Goal: Obtain resource: Download file/media

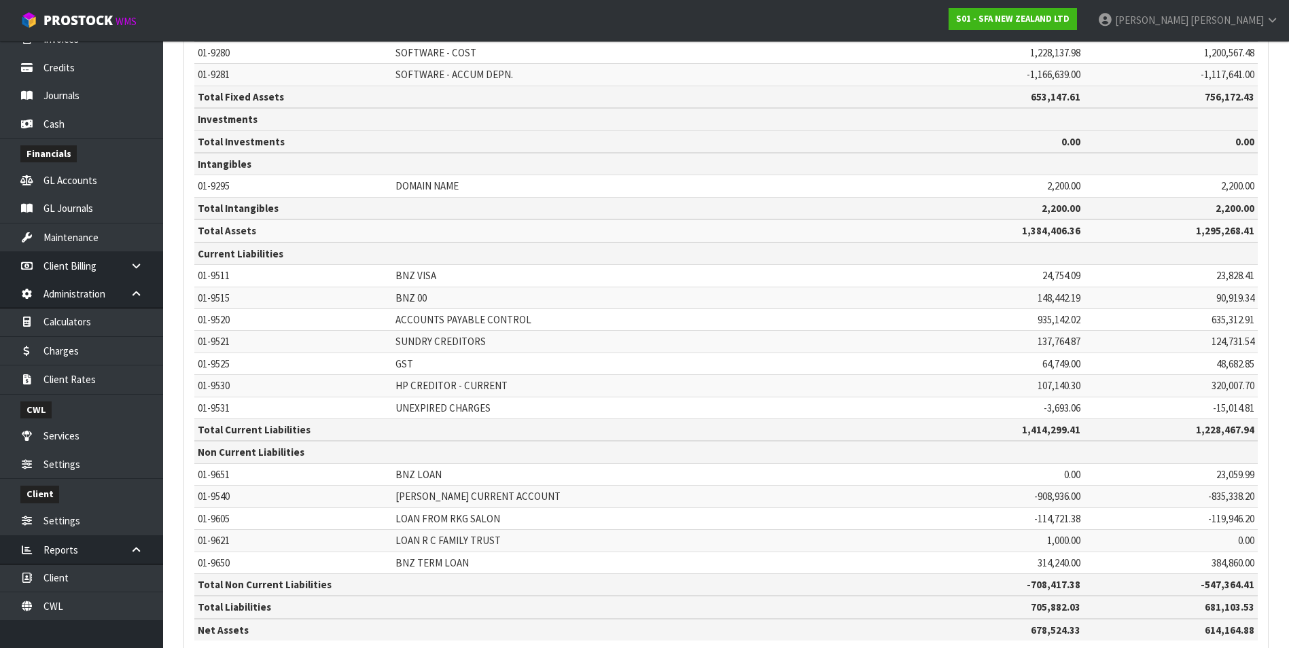
scroll to position [809, 0]
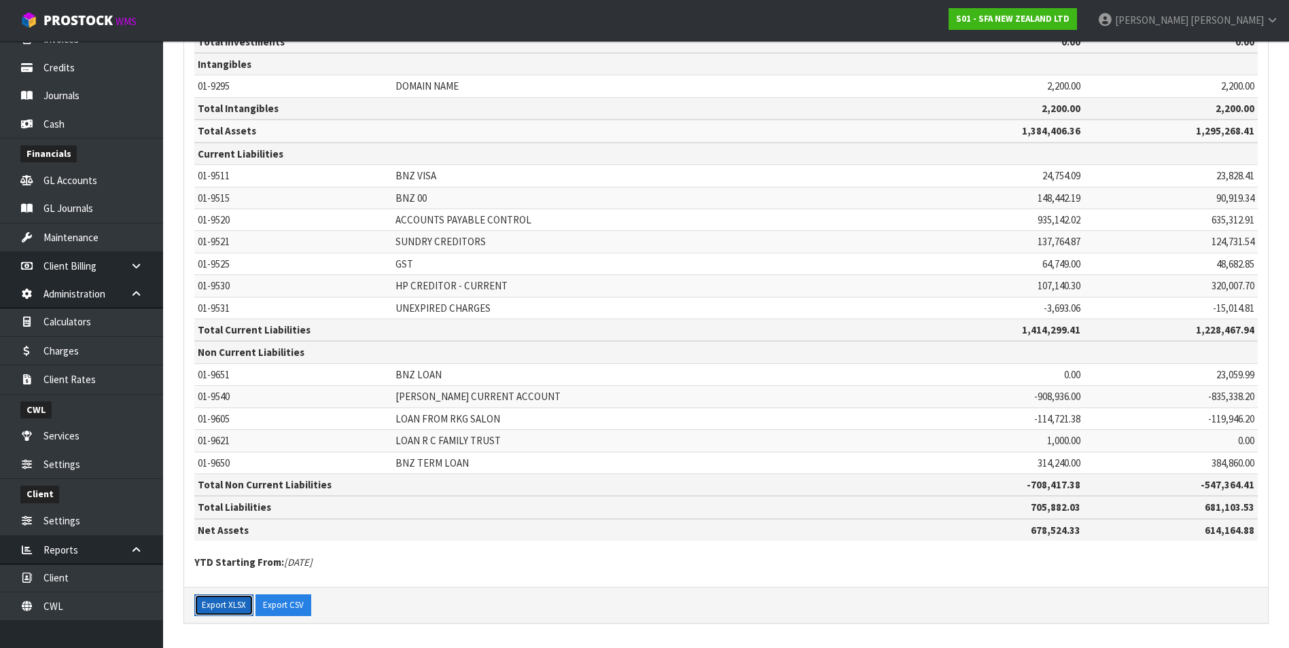
click at [234, 609] on button "Export XLSX" at bounding box center [223, 606] width 59 height 22
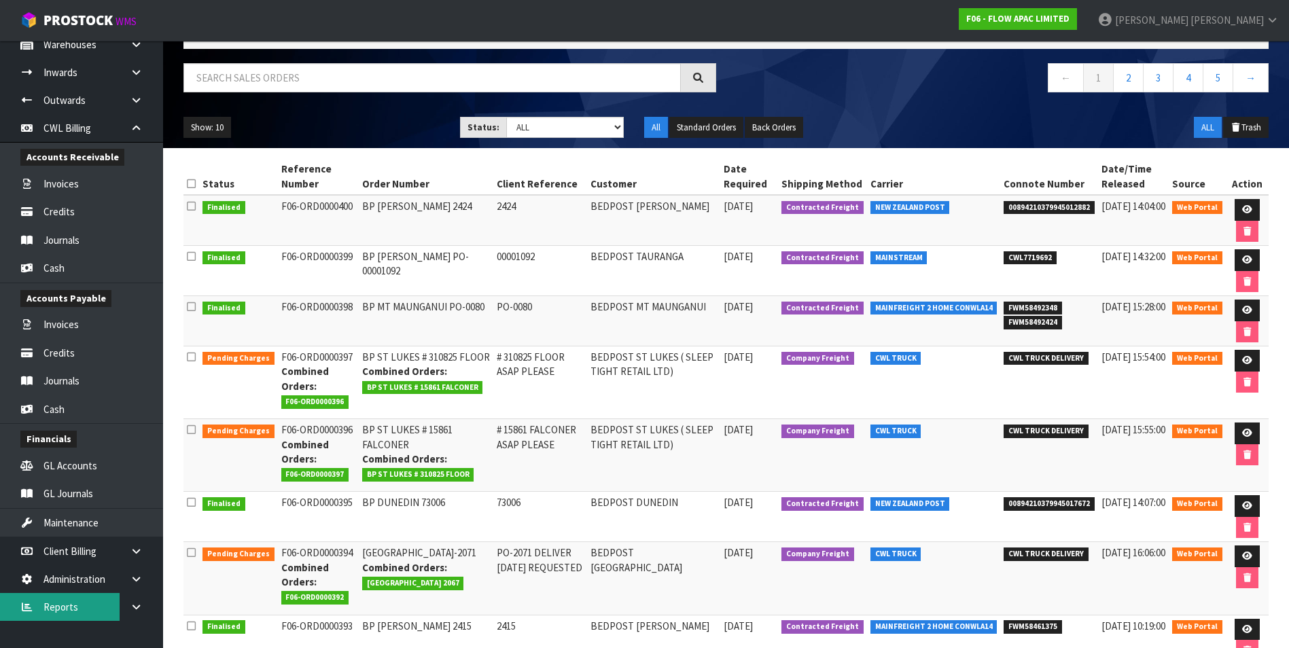
scroll to position [289, 0]
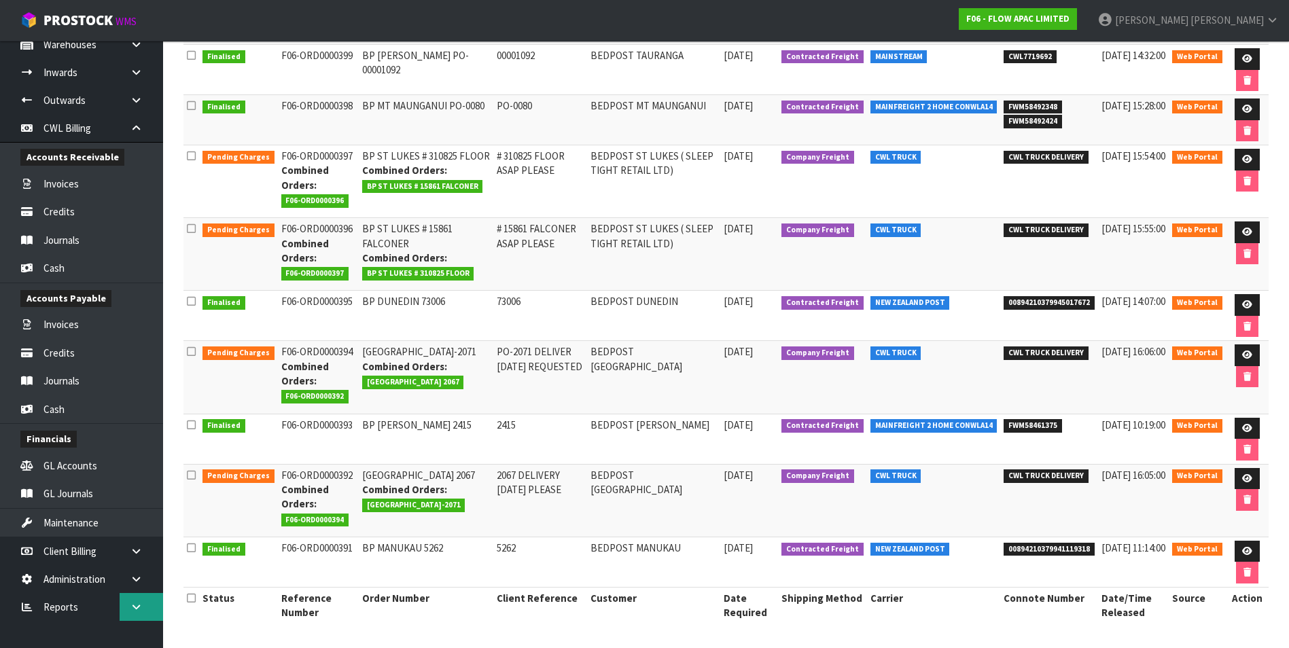
click at [138, 610] on icon at bounding box center [136, 607] width 13 height 10
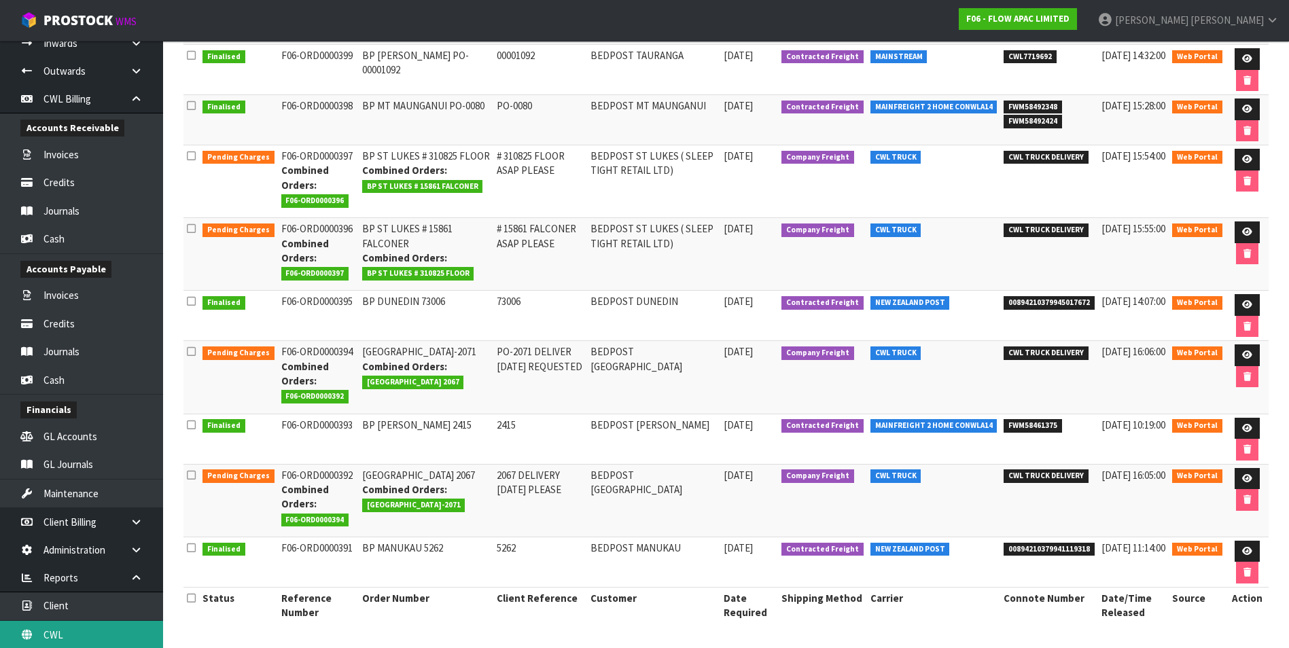
scroll to position [179, 0]
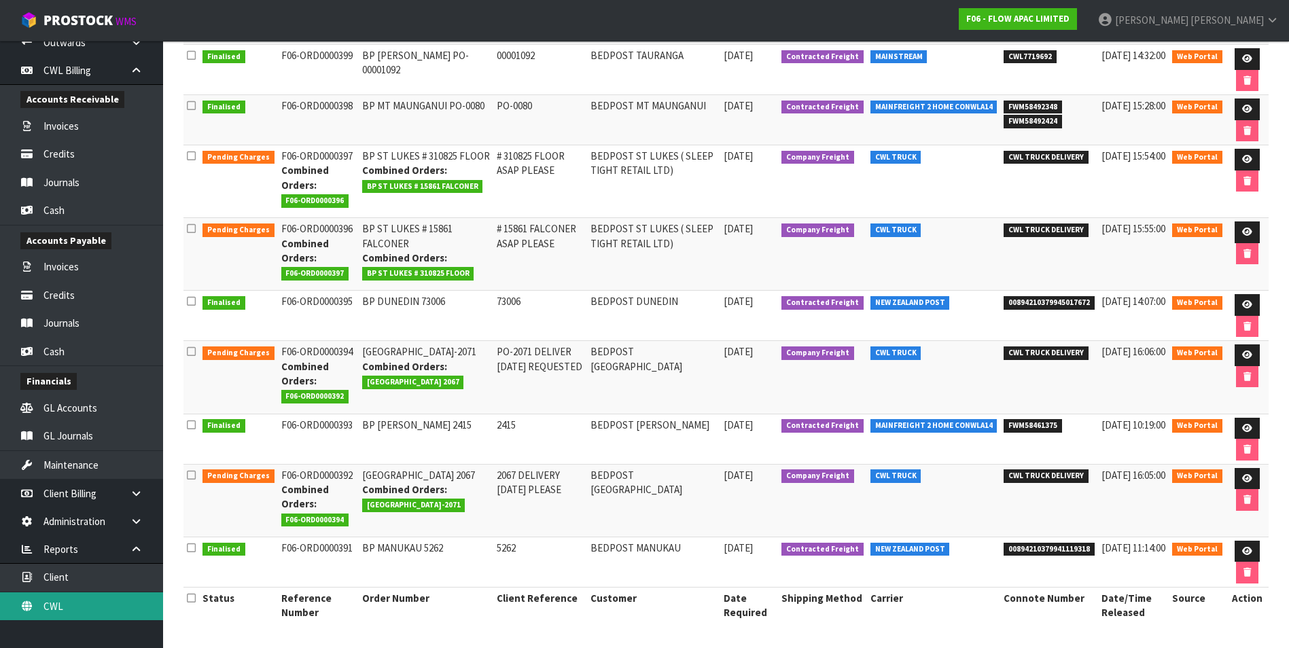
click at [119, 606] on link "CWL" at bounding box center [81, 607] width 163 height 28
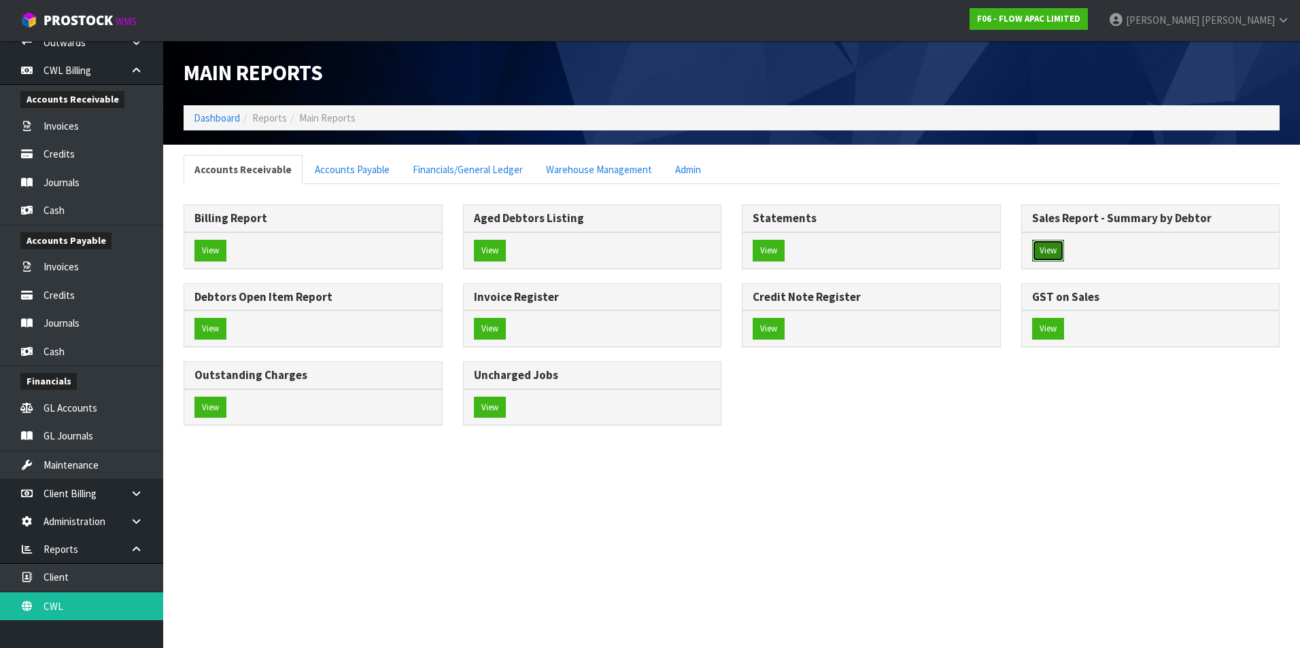
click at [1050, 249] on button "View" at bounding box center [1048, 251] width 32 height 22
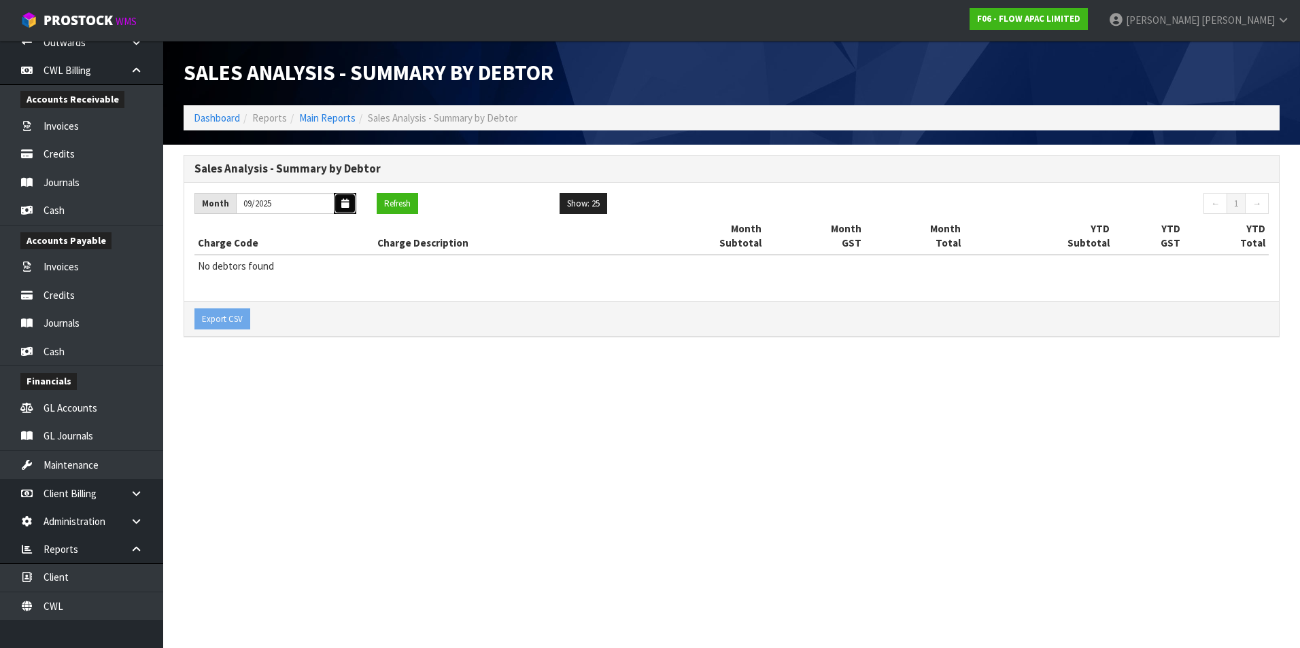
click at [343, 205] on icon "button" at bounding box center [344, 203] width 7 height 9
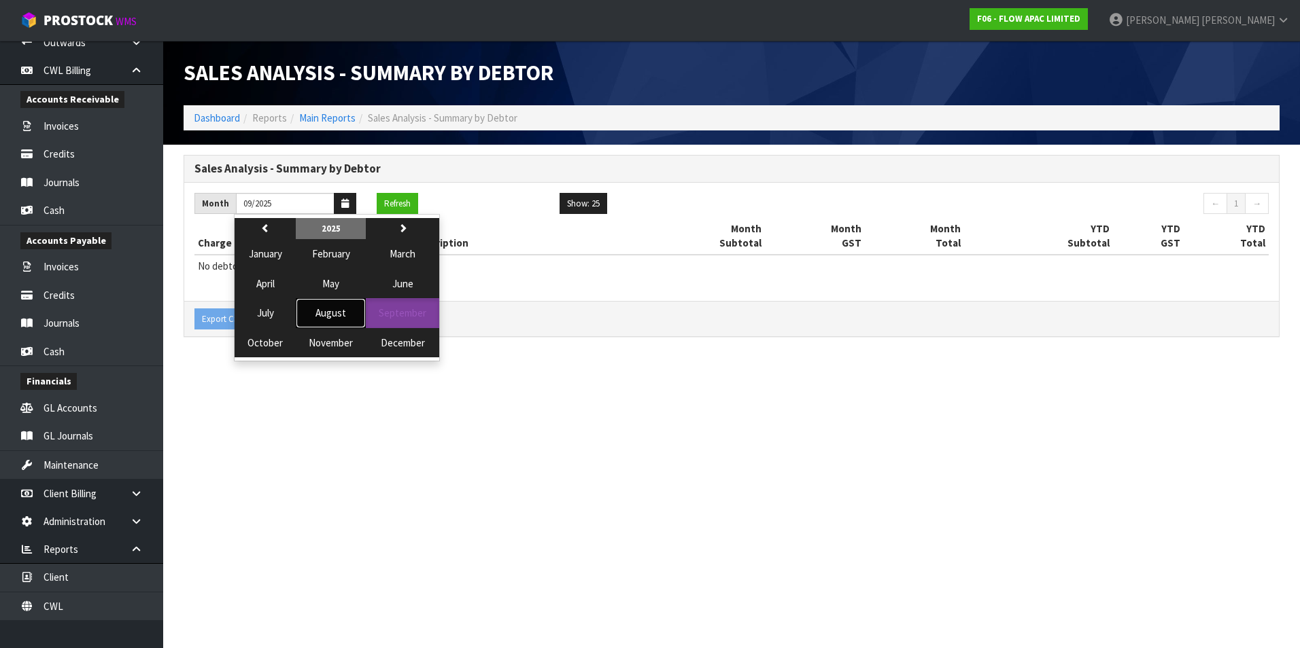
click at [328, 308] on span "August" at bounding box center [330, 313] width 31 height 13
type input "08/2025"
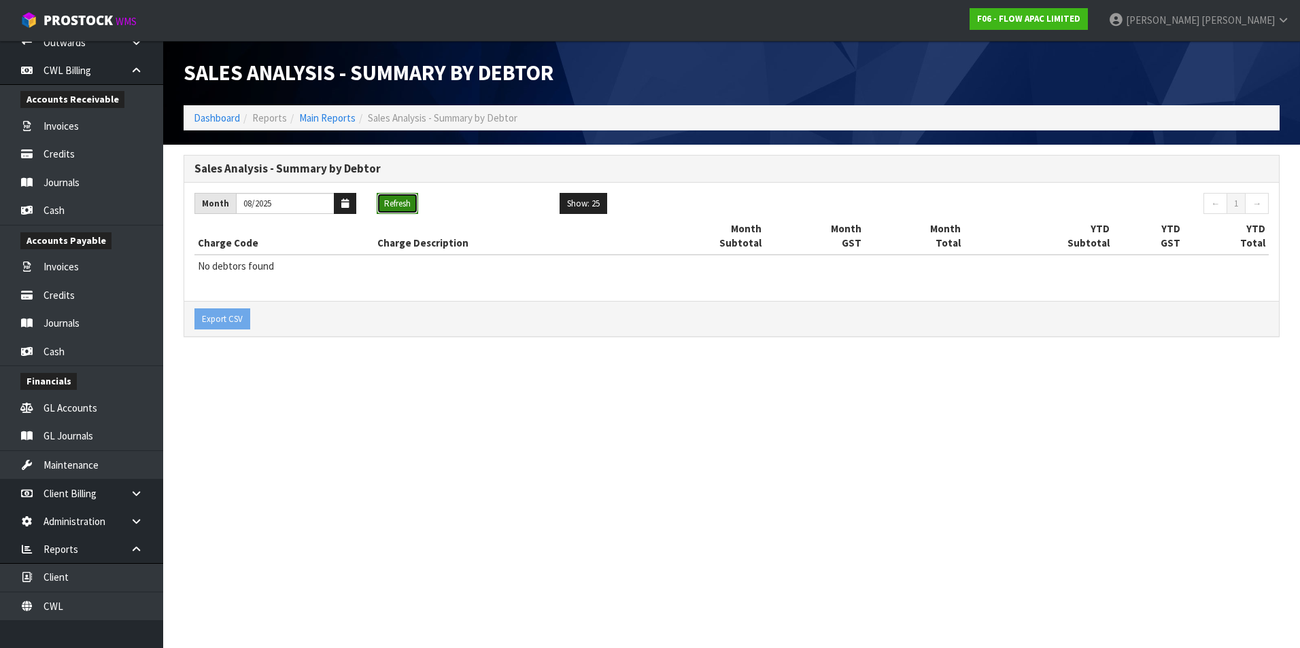
click at [410, 205] on button "Refresh" at bounding box center [397, 204] width 41 height 22
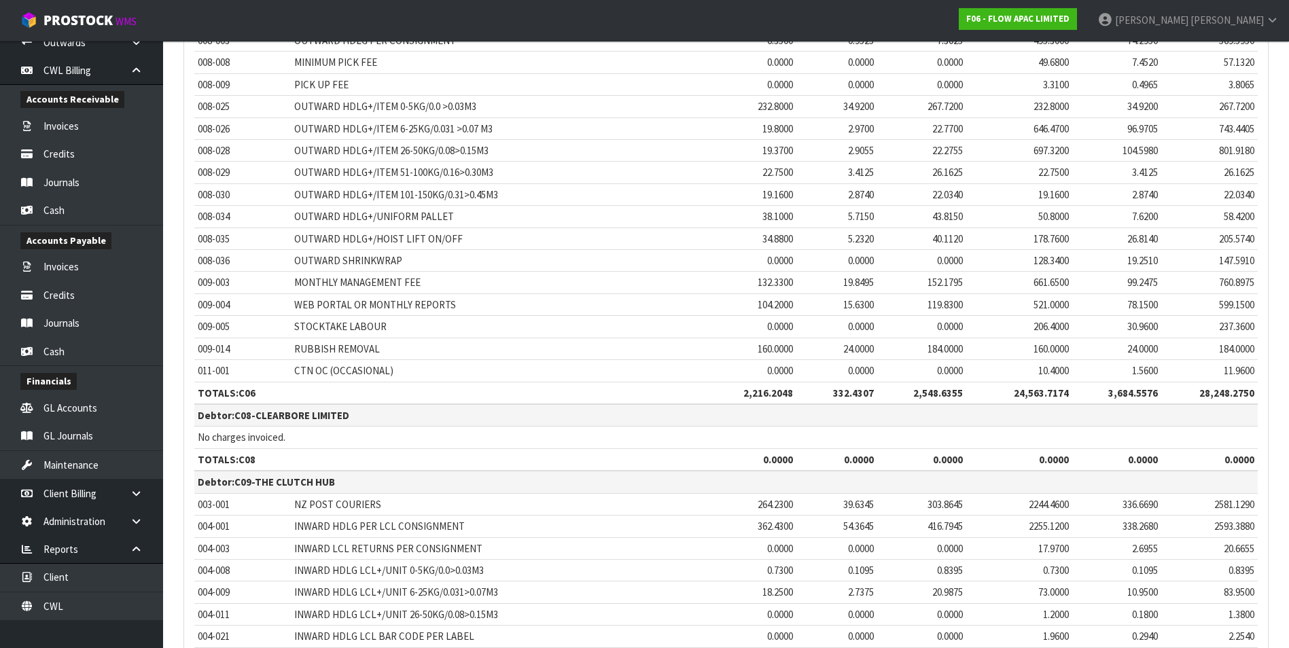
scroll to position [13901, 0]
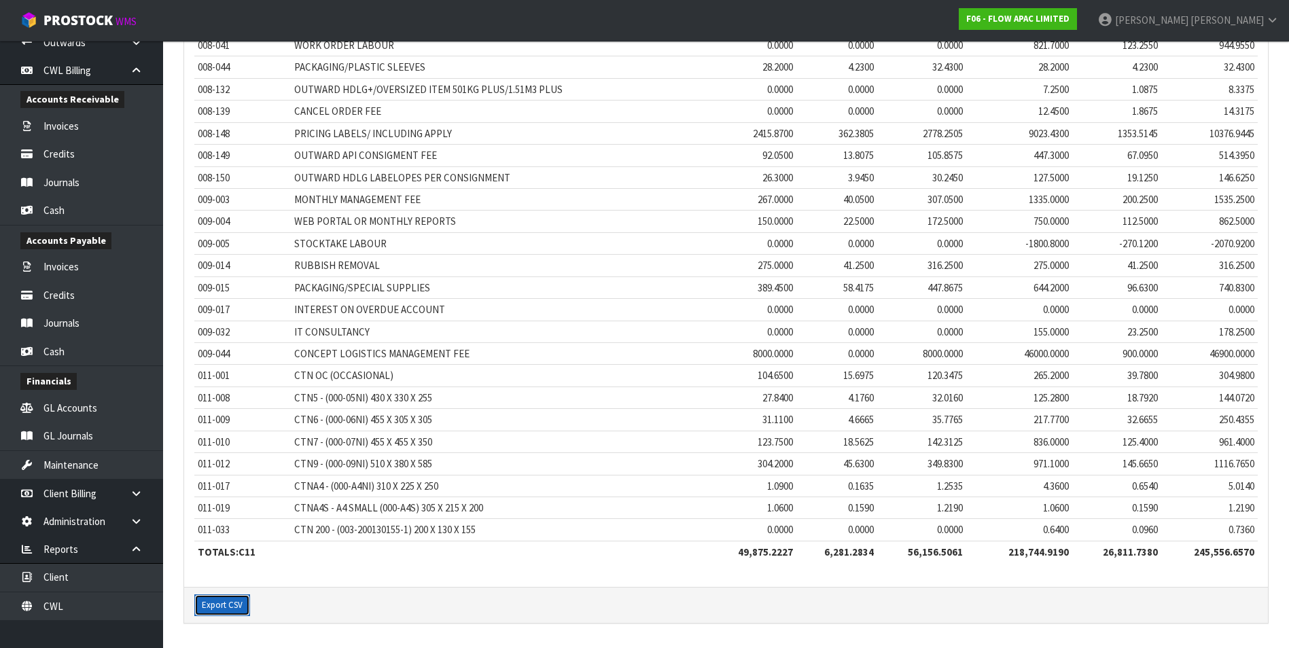
click at [222, 606] on button "Export CSV" at bounding box center [222, 606] width 56 height 22
